Goal: Information Seeking & Learning: Learn about a topic

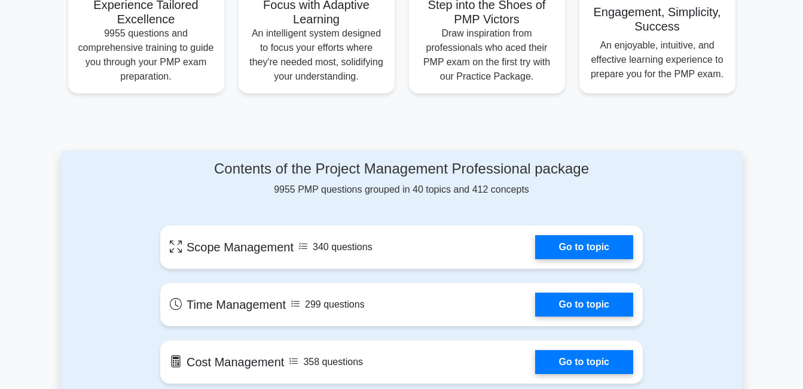
scroll to position [692, 0]
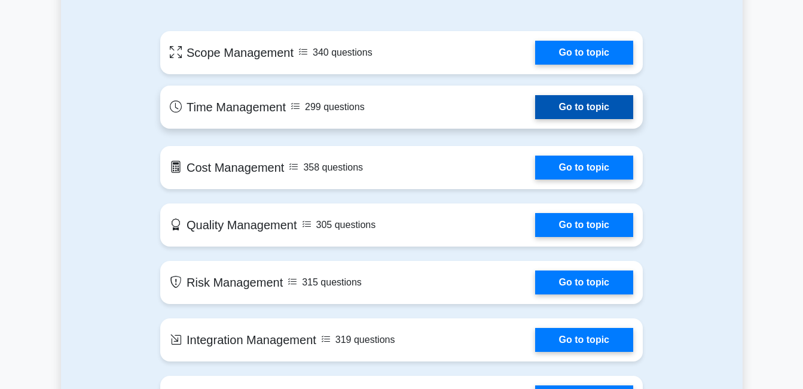
click at [607, 103] on link "Go to topic" at bounding box center [584, 107] width 98 height 24
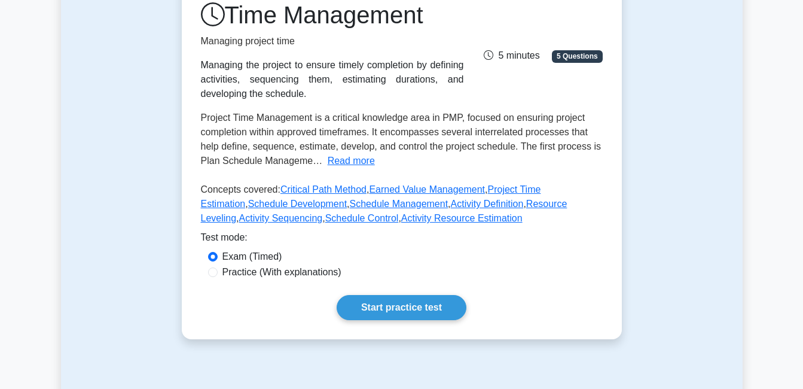
scroll to position [169, 0]
click at [411, 302] on link "Start practice test" at bounding box center [402, 307] width 130 height 25
